Goal: Information Seeking & Learning: Find specific page/section

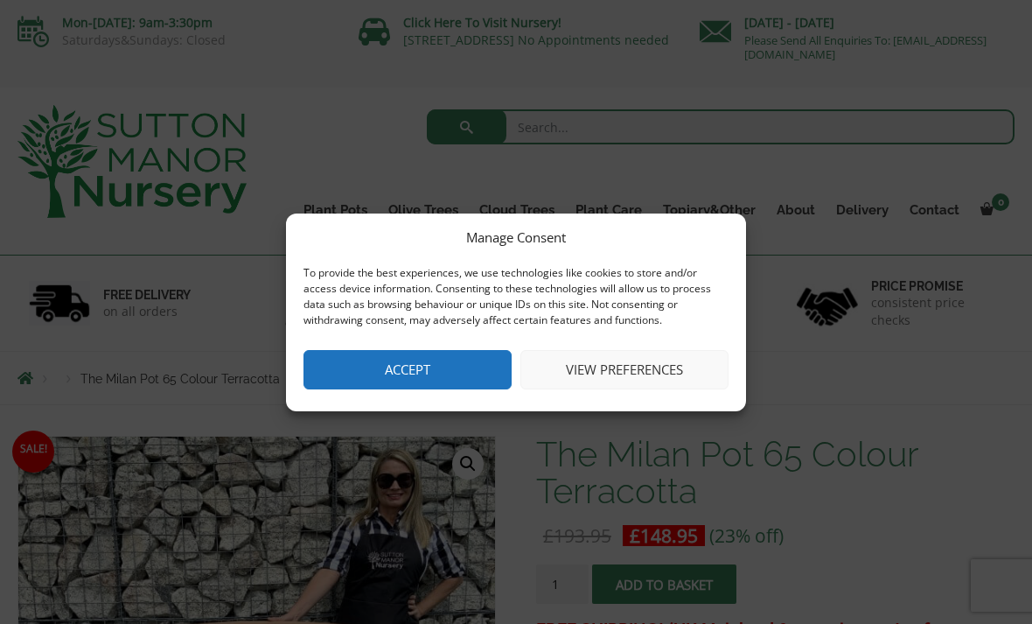
click at [641, 365] on button "View preferences" at bounding box center [624, 369] width 208 height 39
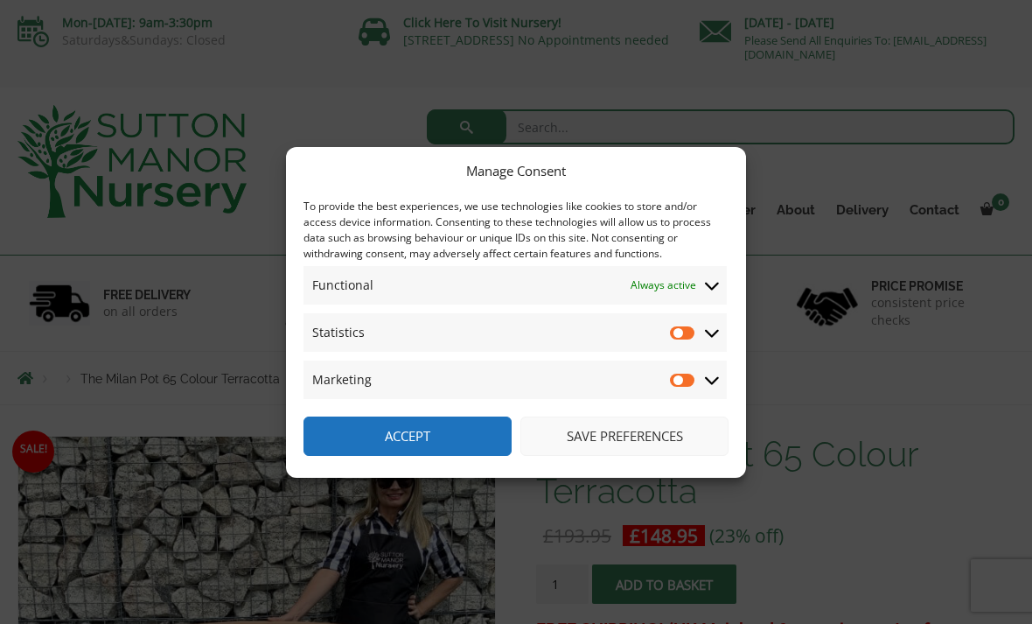
click at [723, 341] on span "Statistics Statistics" at bounding box center [515, 332] width 423 height 38
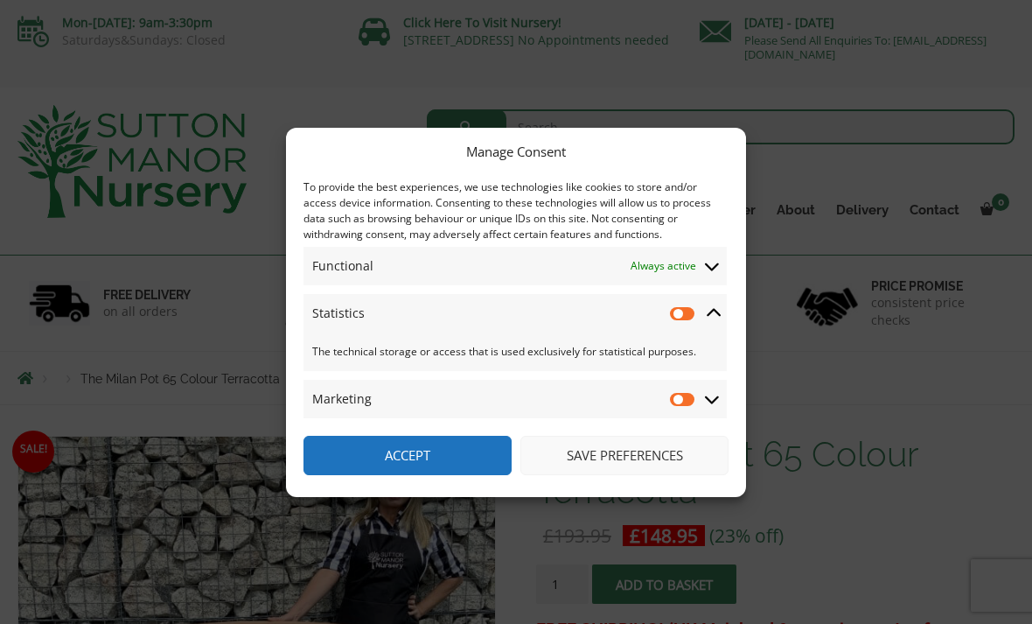
click at [685, 405] on input "Marketing" at bounding box center [683, 398] width 26 height 17
checkbox input "true"
click at [677, 321] on input "Statistics" at bounding box center [683, 312] width 26 height 17
checkbox input "true"
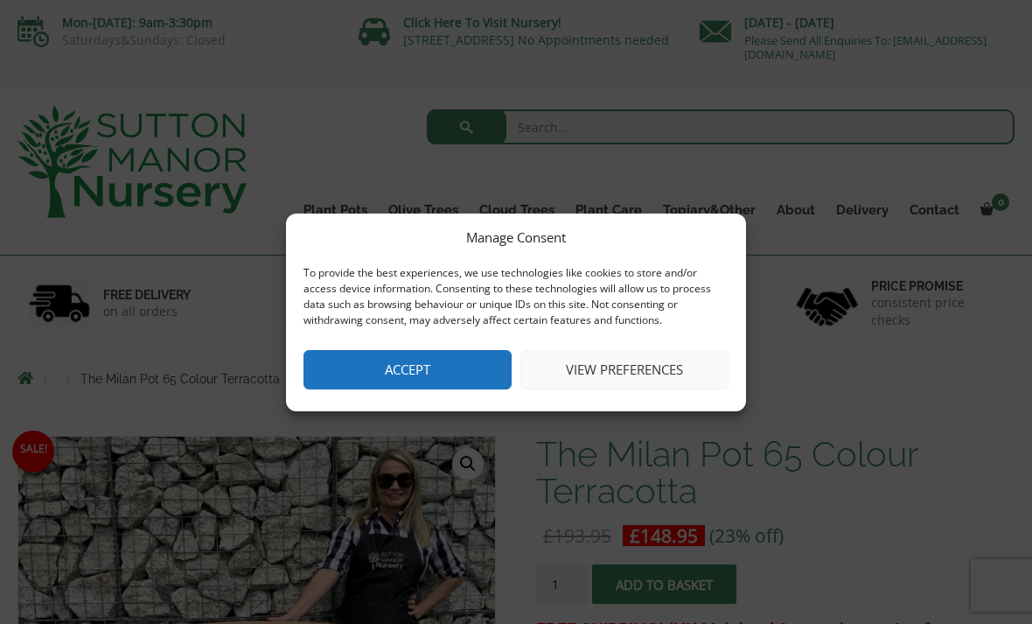
click at [449, 367] on button "Accept" at bounding box center [408, 369] width 208 height 39
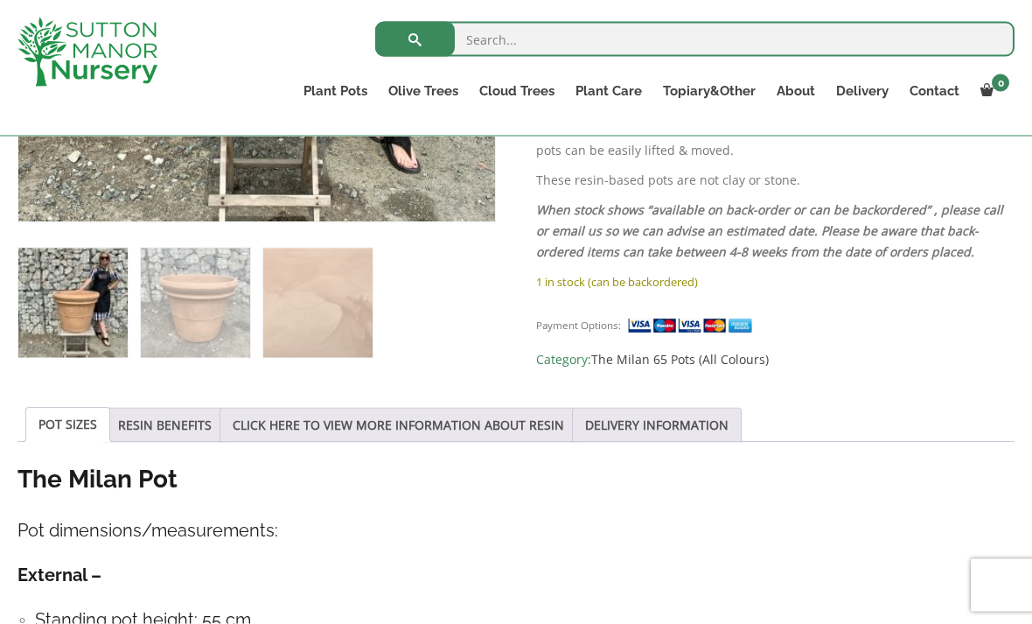
scroll to position [660, 0]
click at [858, 373] on div "Sale! 🔍 The Milan Pot 65 Colour Terracotta £ 193.95 Original price was: £193.95…" at bounding box center [515, 537] width 997 height 1586
click at [177, 419] on link "RESIN BENEFITS" at bounding box center [165, 424] width 94 height 33
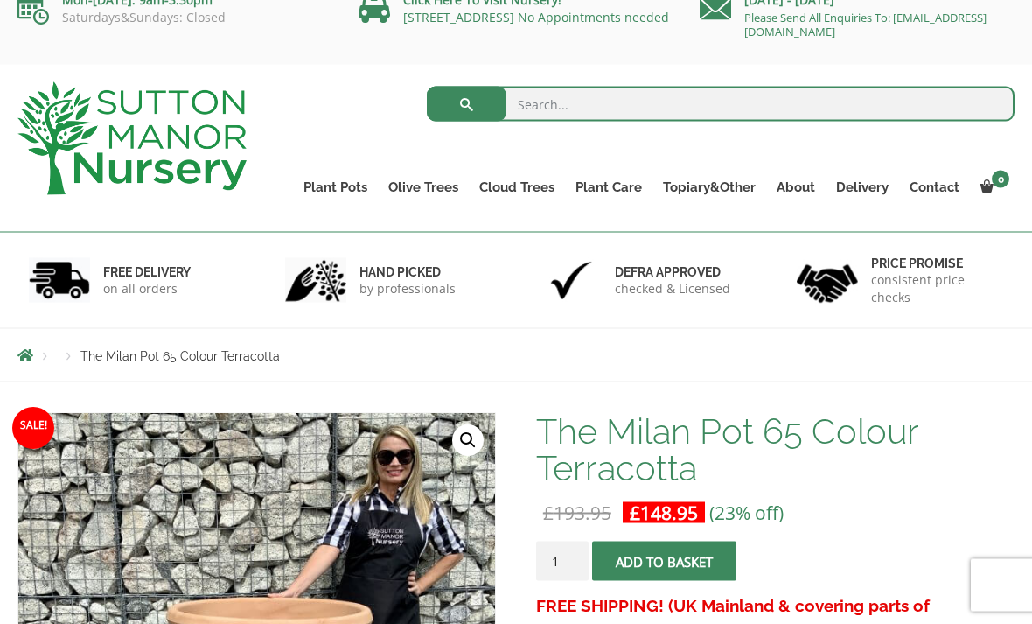
scroll to position [0, 0]
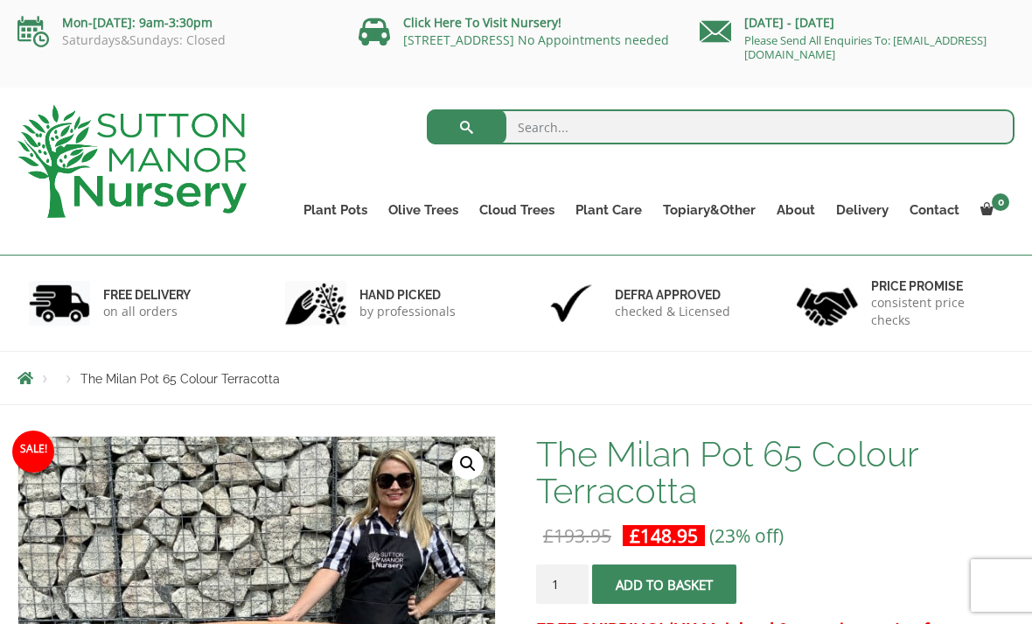
click at [0, 0] on link "The Amalfi Pots" at bounding box center [0, 0] width 0 height 0
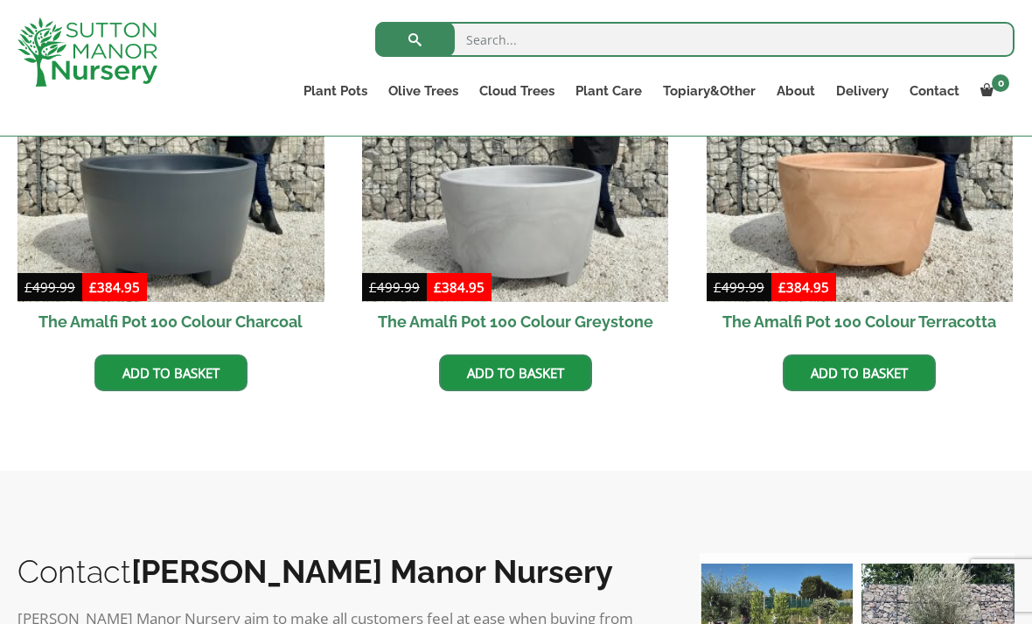
scroll to position [629, 0]
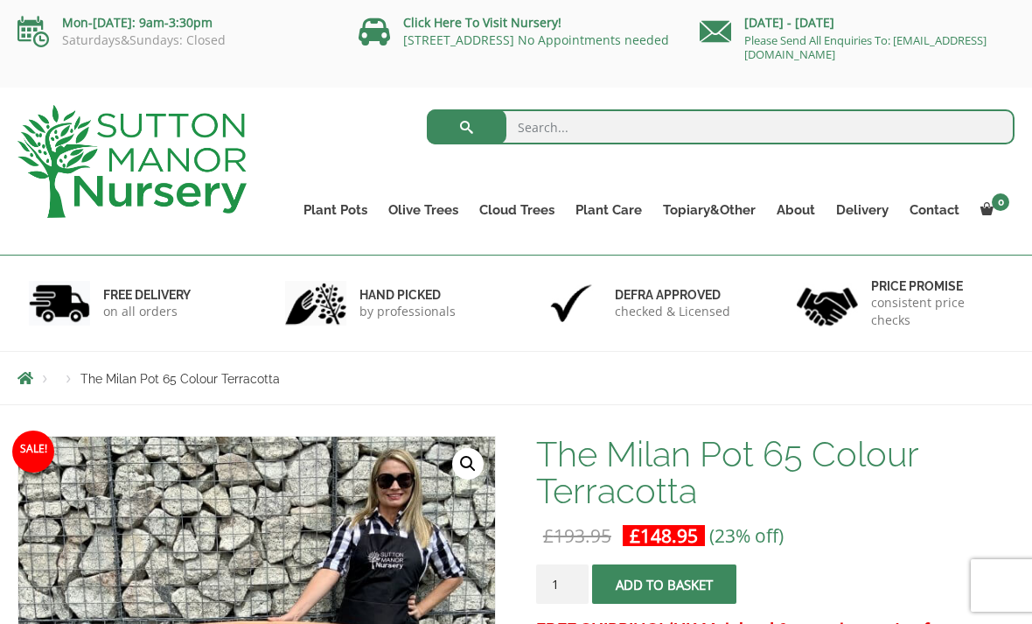
click at [0, 0] on link "The Old Stone Pots" at bounding box center [0, 0] width 0 height 0
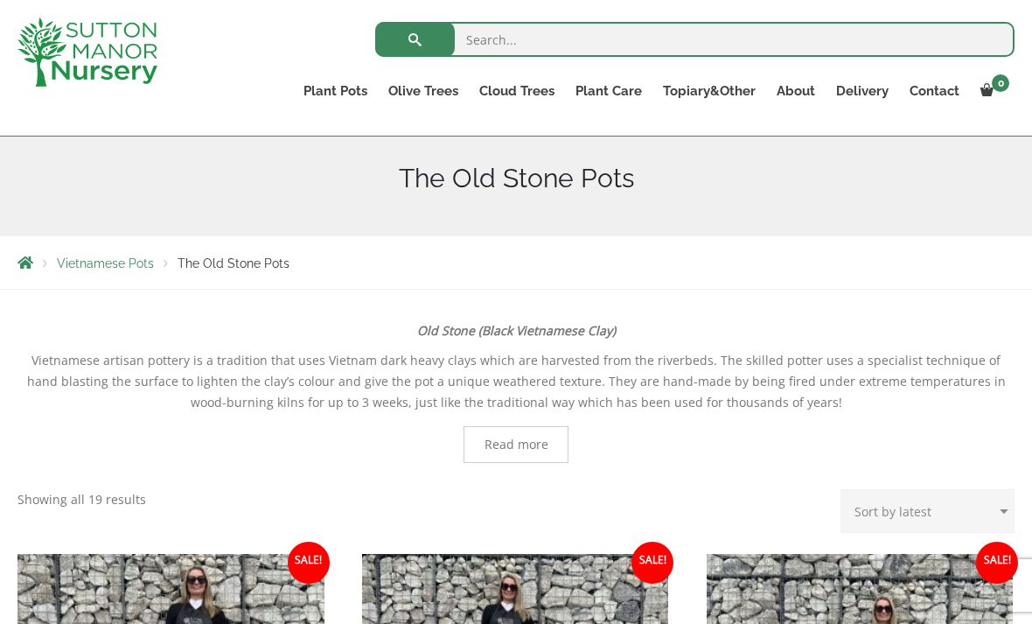
scroll to position [193, 0]
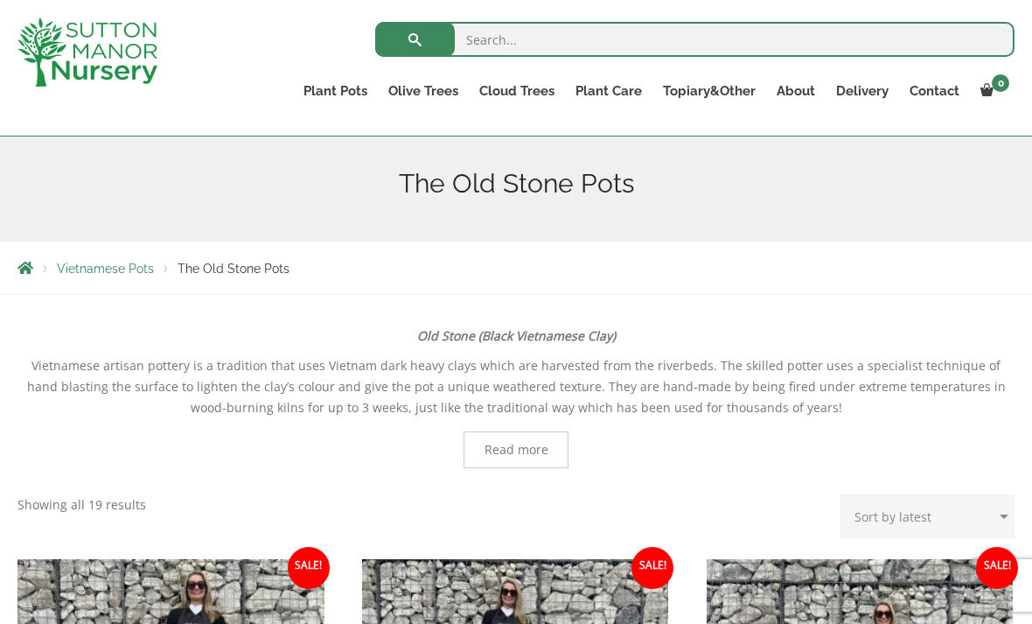
click at [0, 0] on link "The Amalfi Pots" at bounding box center [0, 0] width 0 height 0
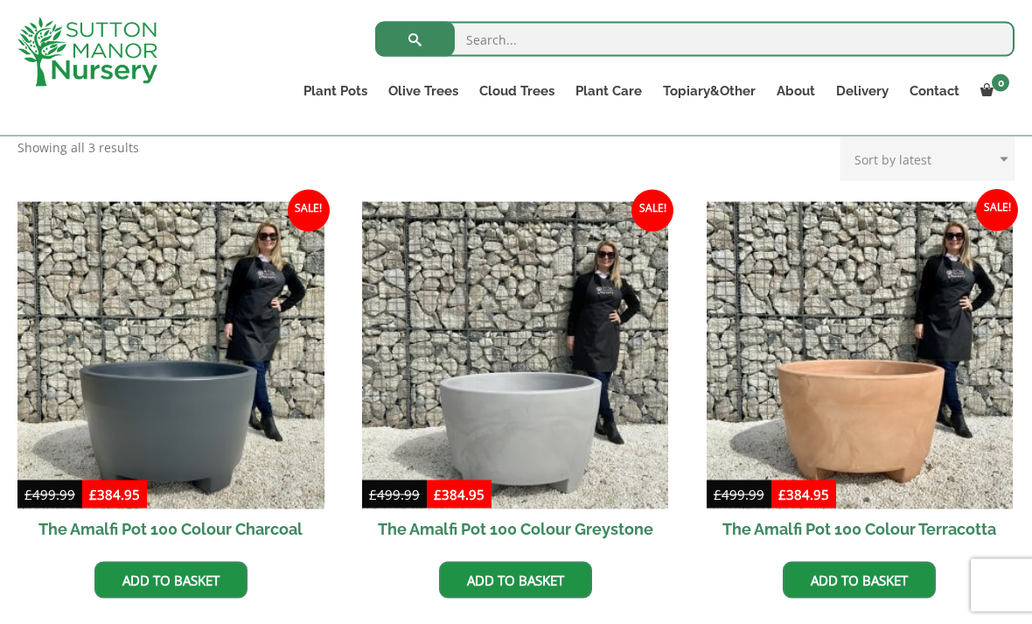
scroll to position [459, 0]
click at [344, 84] on link "Plant Pots" at bounding box center [335, 91] width 85 height 24
click at [0, 0] on link "Rolled Rim Classico" at bounding box center [0, 0] width 0 height 0
click at [512, 39] on input "search" at bounding box center [694, 39] width 639 height 35
type input "60 to 70 litre pots"
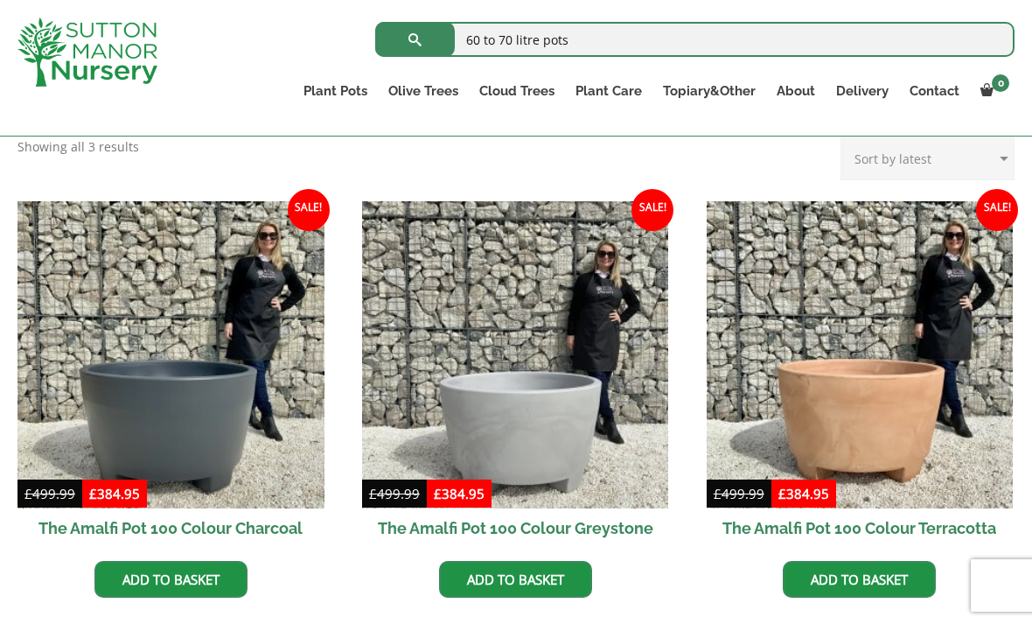
click at [415, 39] on button "submit" at bounding box center [415, 39] width 80 height 35
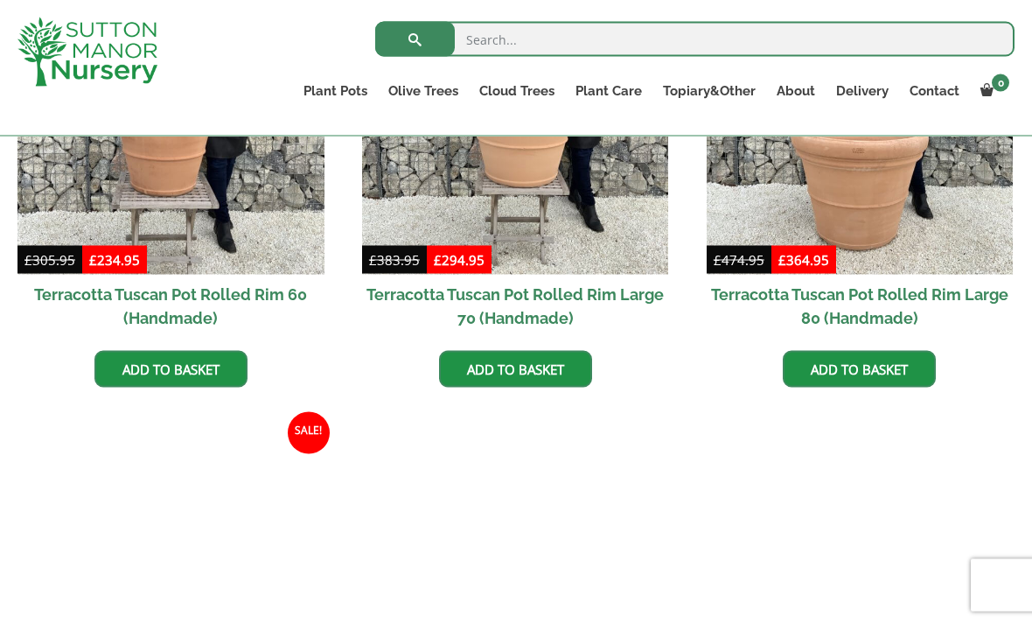
scroll to position [1397, 0]
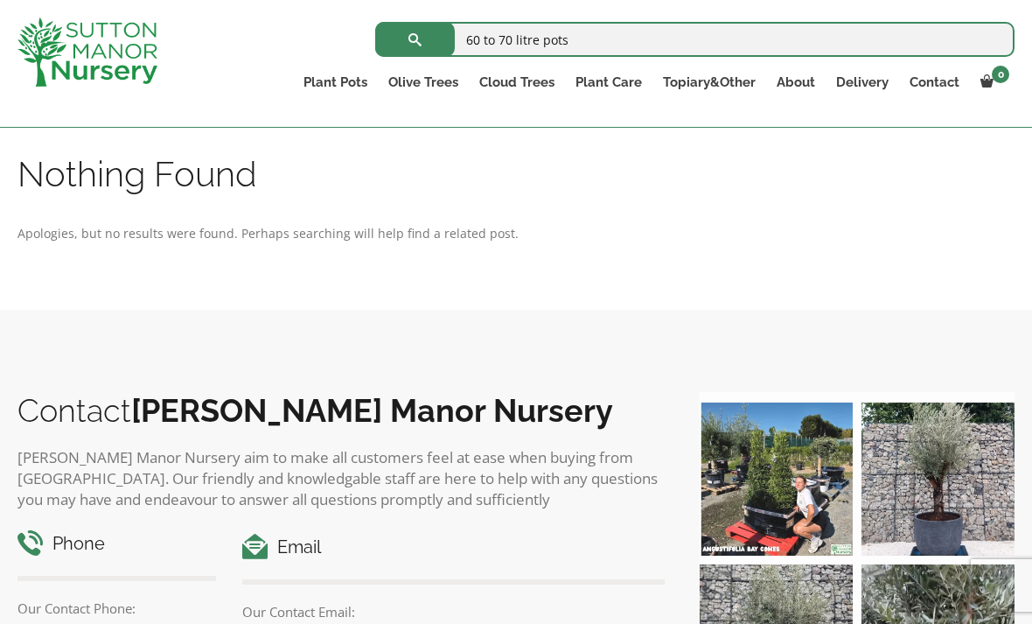
scroll to position [373, 0]
